Goal: Check status: Check status

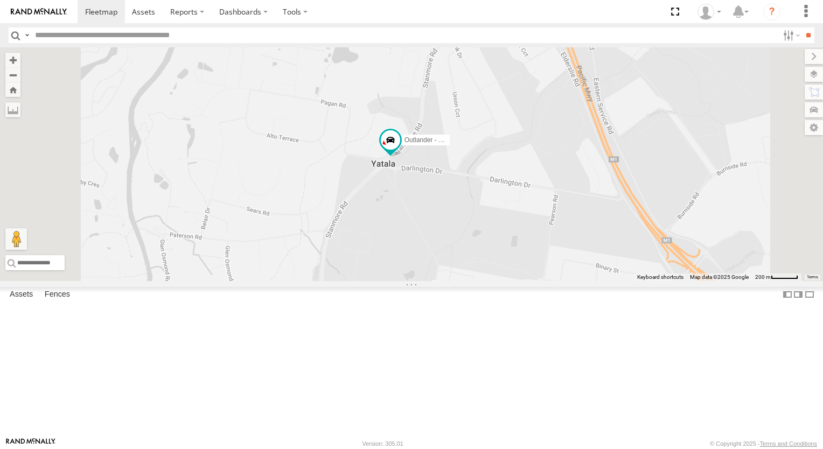
drag, startPoint x: 593, startPoint y: 367, endPoint x: 581, endPoint y: 172, distance: 195.9
click at [581, 172] on div "Outlander - 005GJ8 Struddys Truck - 091 FZ7" at bounding box center [411, 164] width 823 height 234
click at [0, 0] on link at bounding box center [0, 0] width 0 height 0
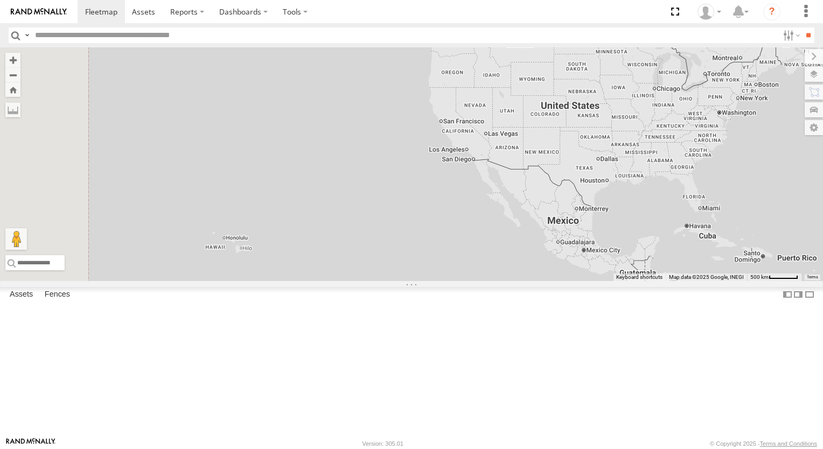
drag, startPoint x: 353, startPoint y: 263, endPoint x: 638, endPoint y: 280, distance: 284.9
click at [638, 280] on div at bounding box center [411, 164] width 823 height 234
